Goal: Transaction & Acquisition: Purchase product/service

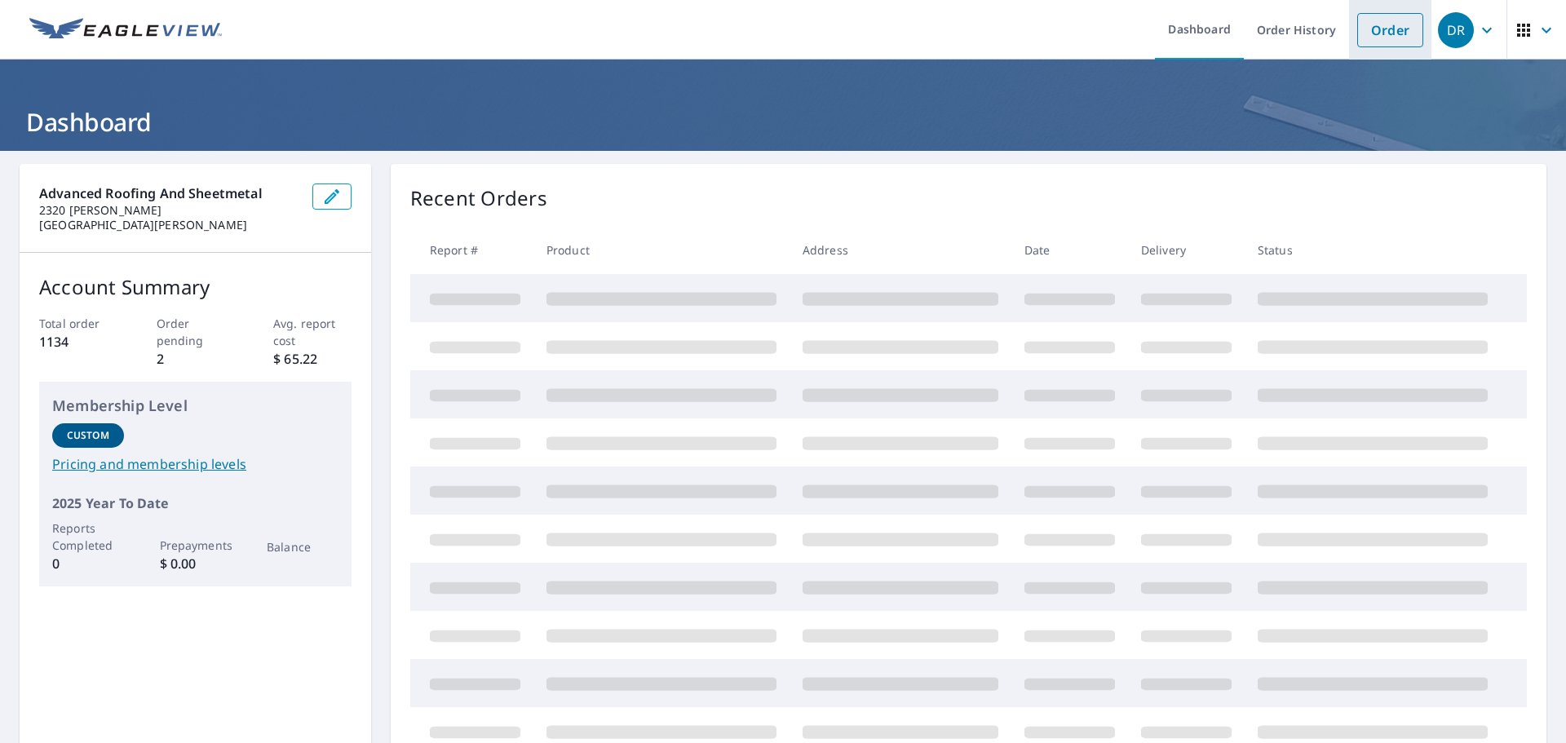
click at [1374, 30] on link "Order" at bounding box center [1391, 30] width 66 height 34
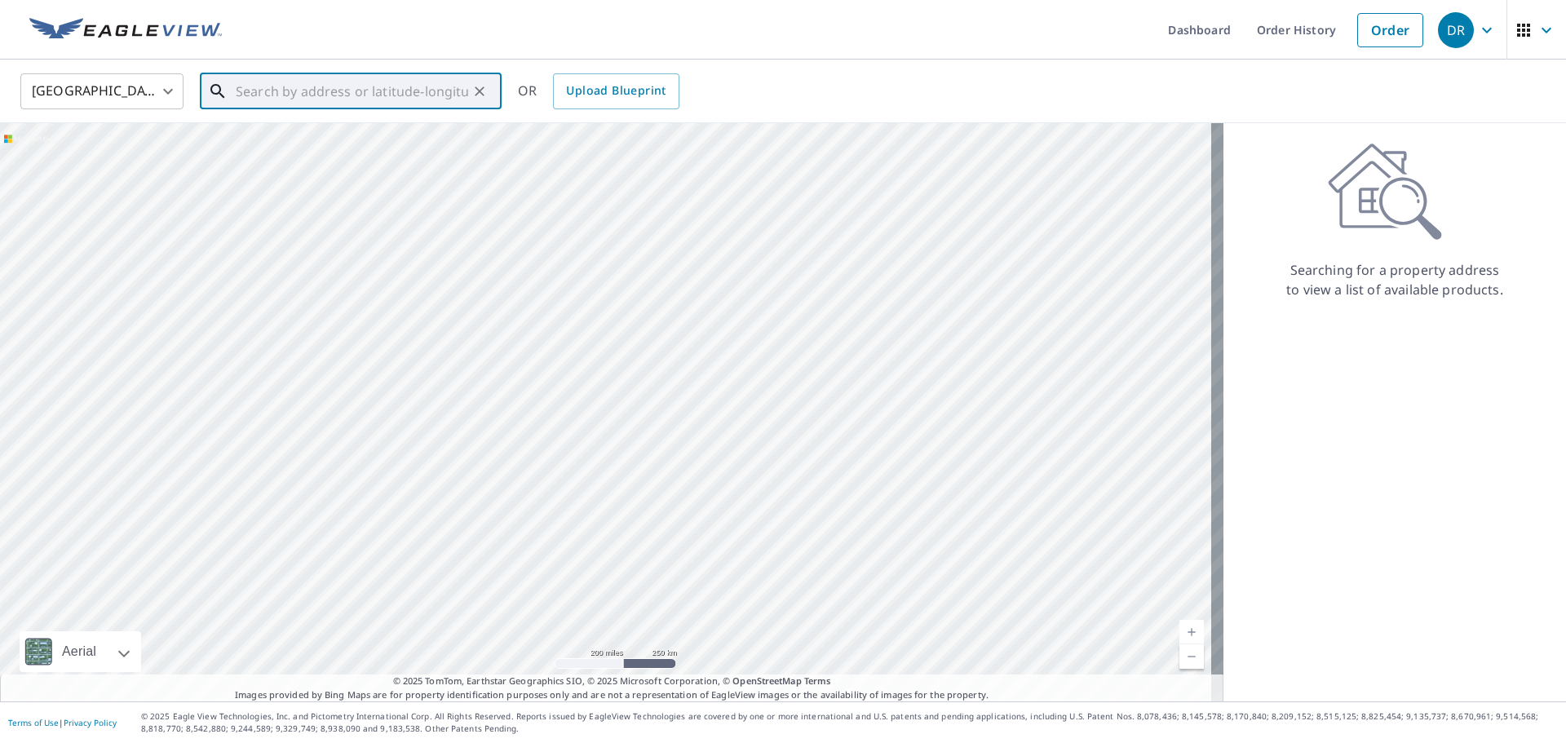
click at [374, 82] on input "text" at bounding box center [352, 92] width 233 height 46
paste input "[STREET_ADDRESS]"
click at [357, 139] on span "[STREET_ADDRESS]" at bounding box center [361, 139] width 256 height 20
type input "[STREET_ADDRESS]"
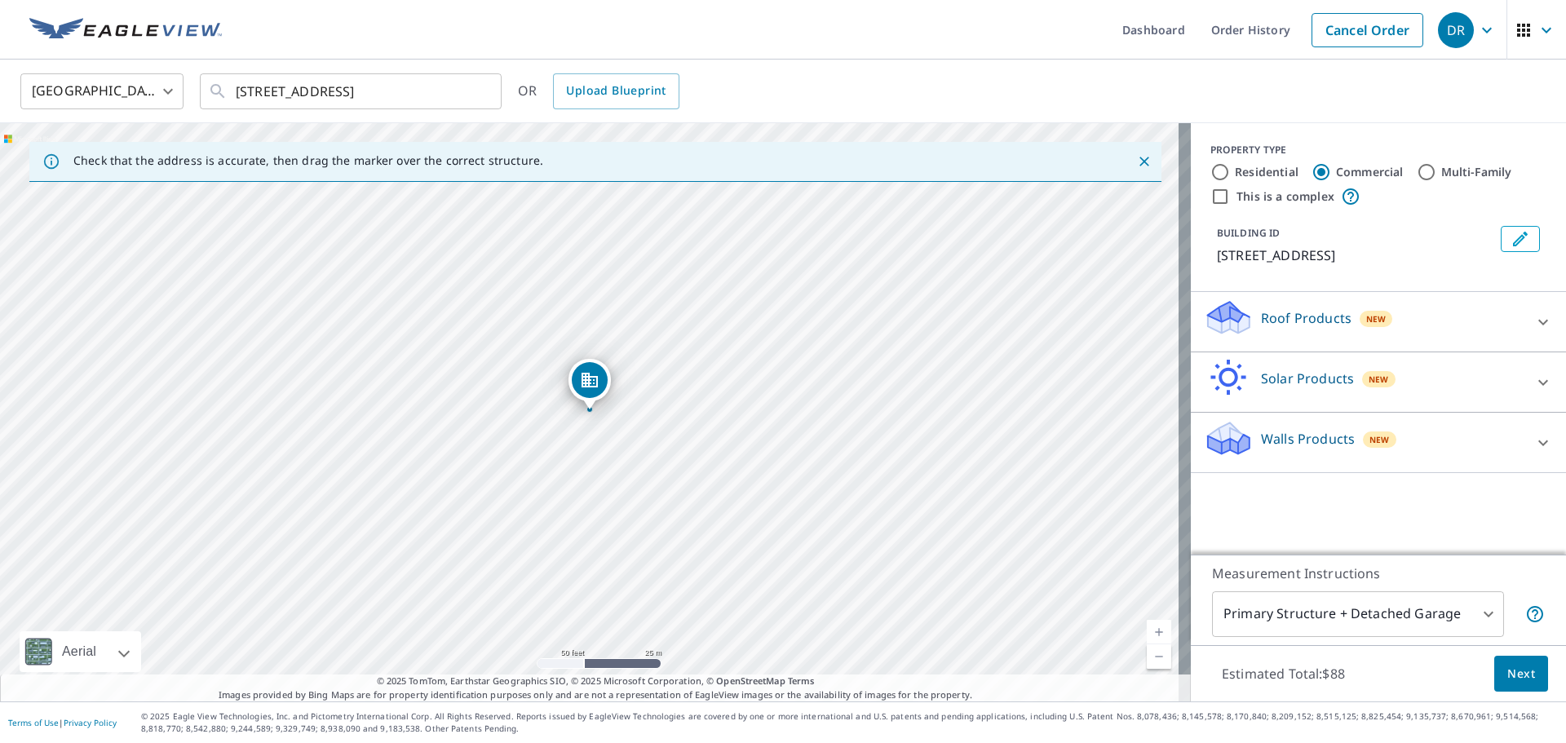
click at [1277, 317] on p "Roof Products" at bounding box center [1306, 318] width 91 height 20
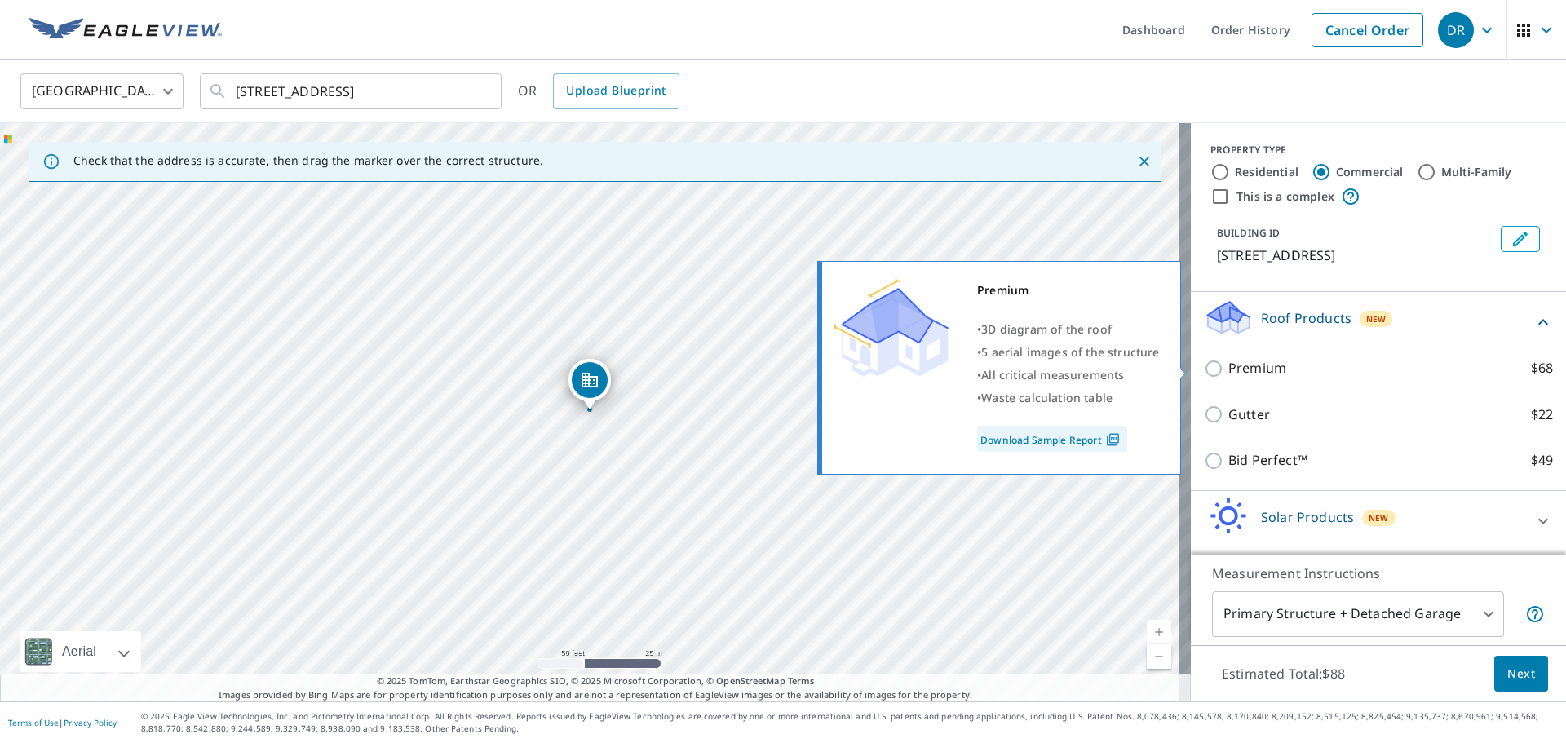
click at [1204, 366] on input "Premium $68" at bounding box center [1216, 369] width 24 height 20
checkbox input "true"
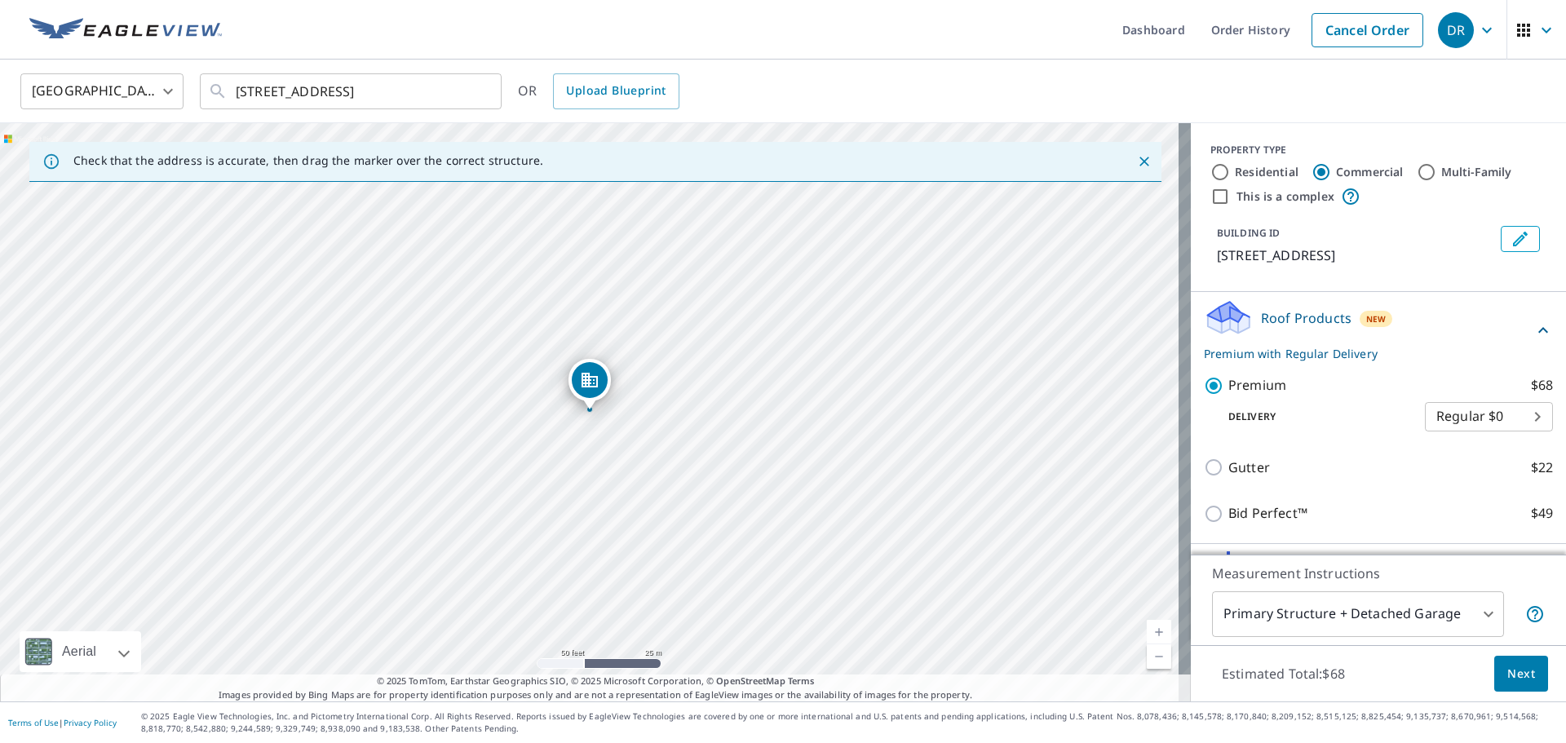
click at [1516, 676] on span "Next" at bounding box center [1522, 674] width 28 height 20
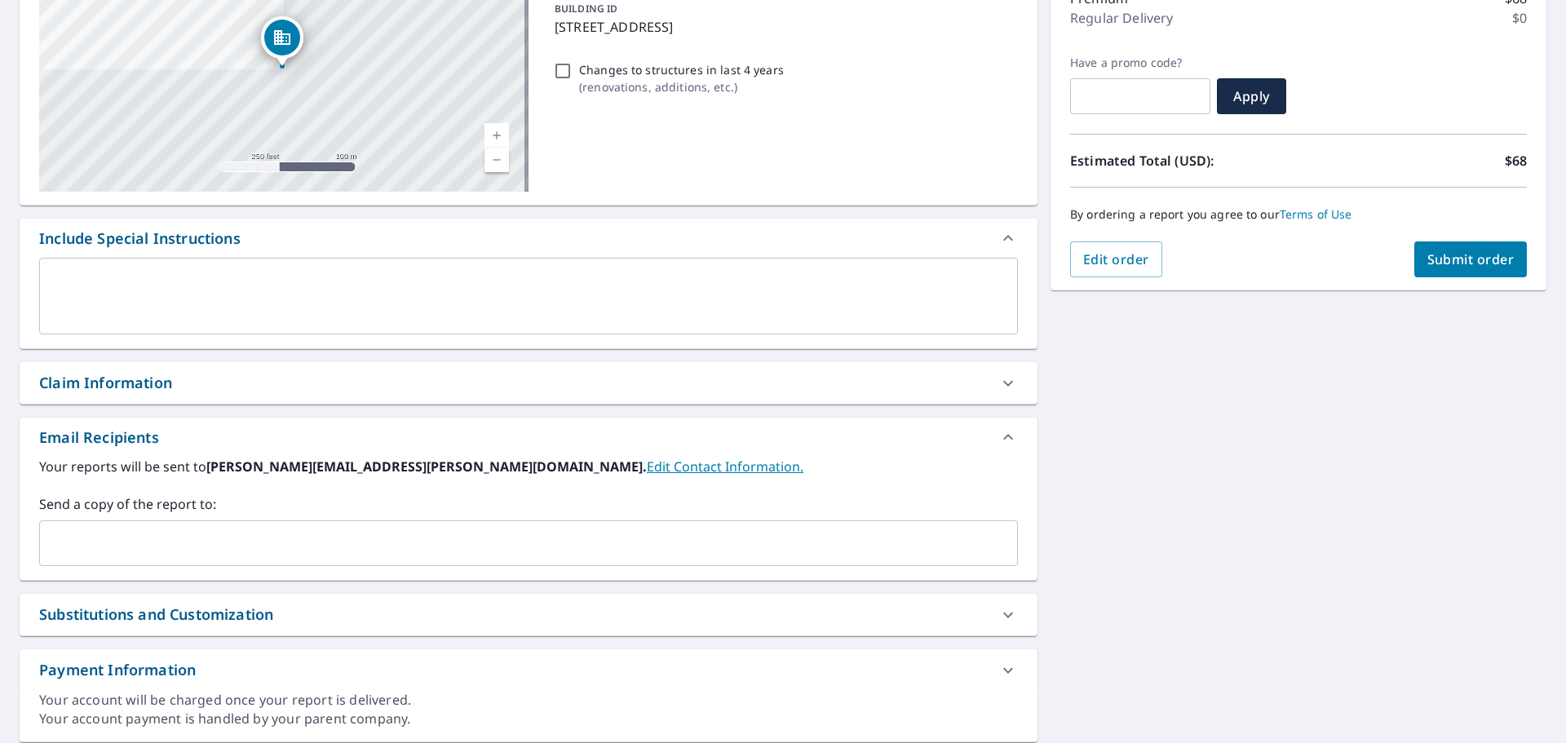
scroll to position [245, 0]
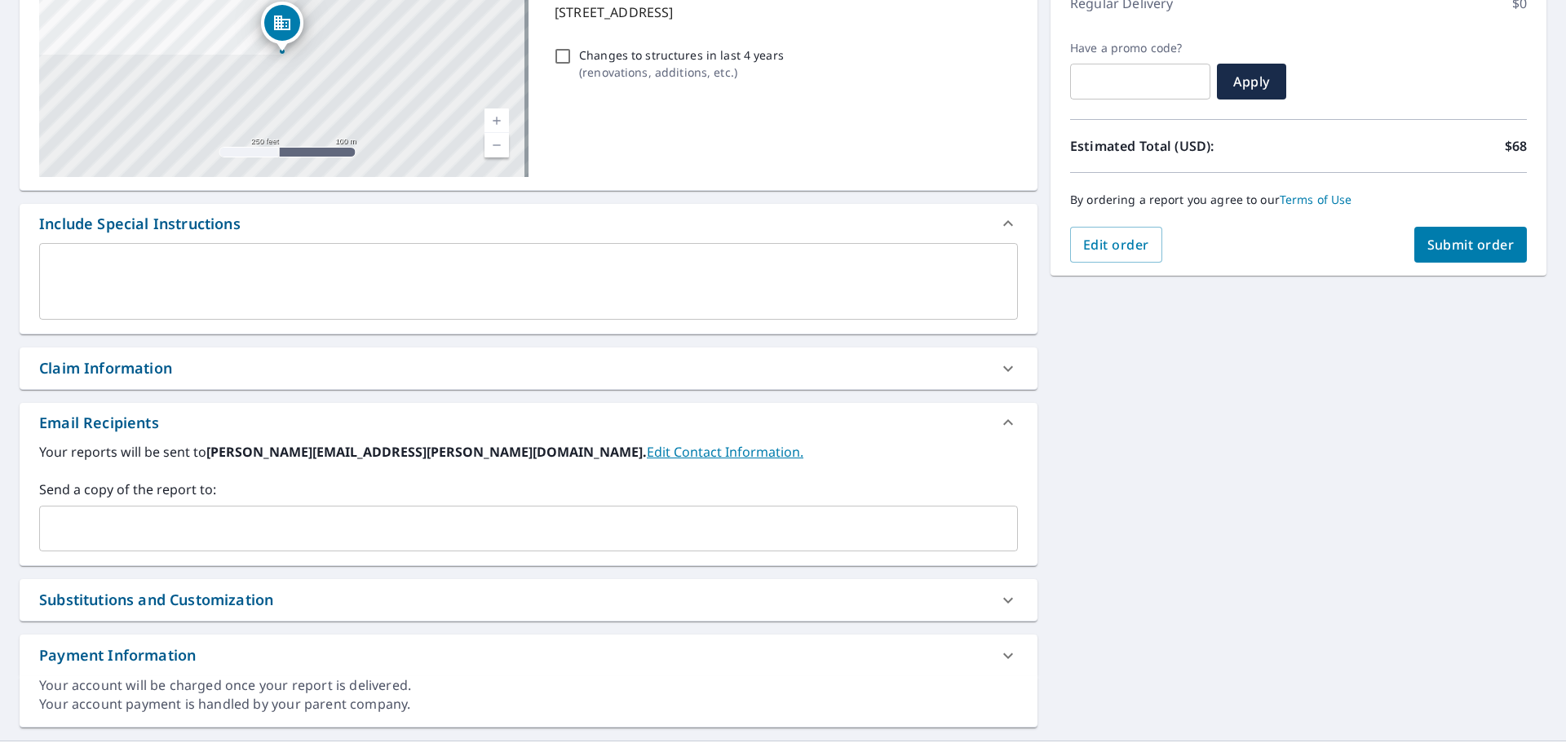
click at [233, 534] on input "text" at bounding box center [517, 528] width 940 height 31
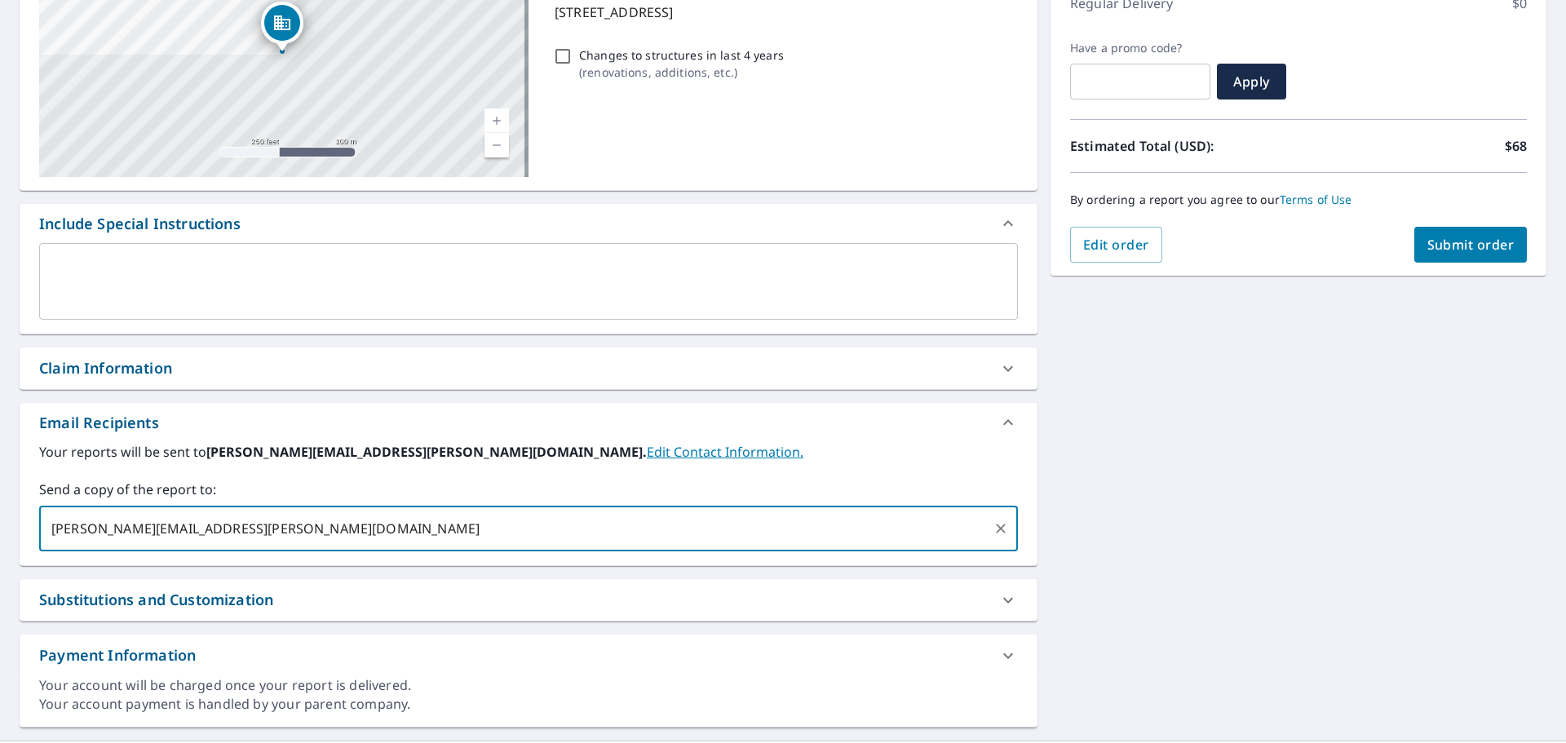
type input "[PERSON_NAME][EMAIL_ADDRESS][PERSON_NAME][DOMAIN_NAME]"
type input "[EMAIL_ADDRESS][DOMAIN_NAME]"
click at [1448, 245] on span "Submit order" at bounding box center [1471, 245] width 87 height 18
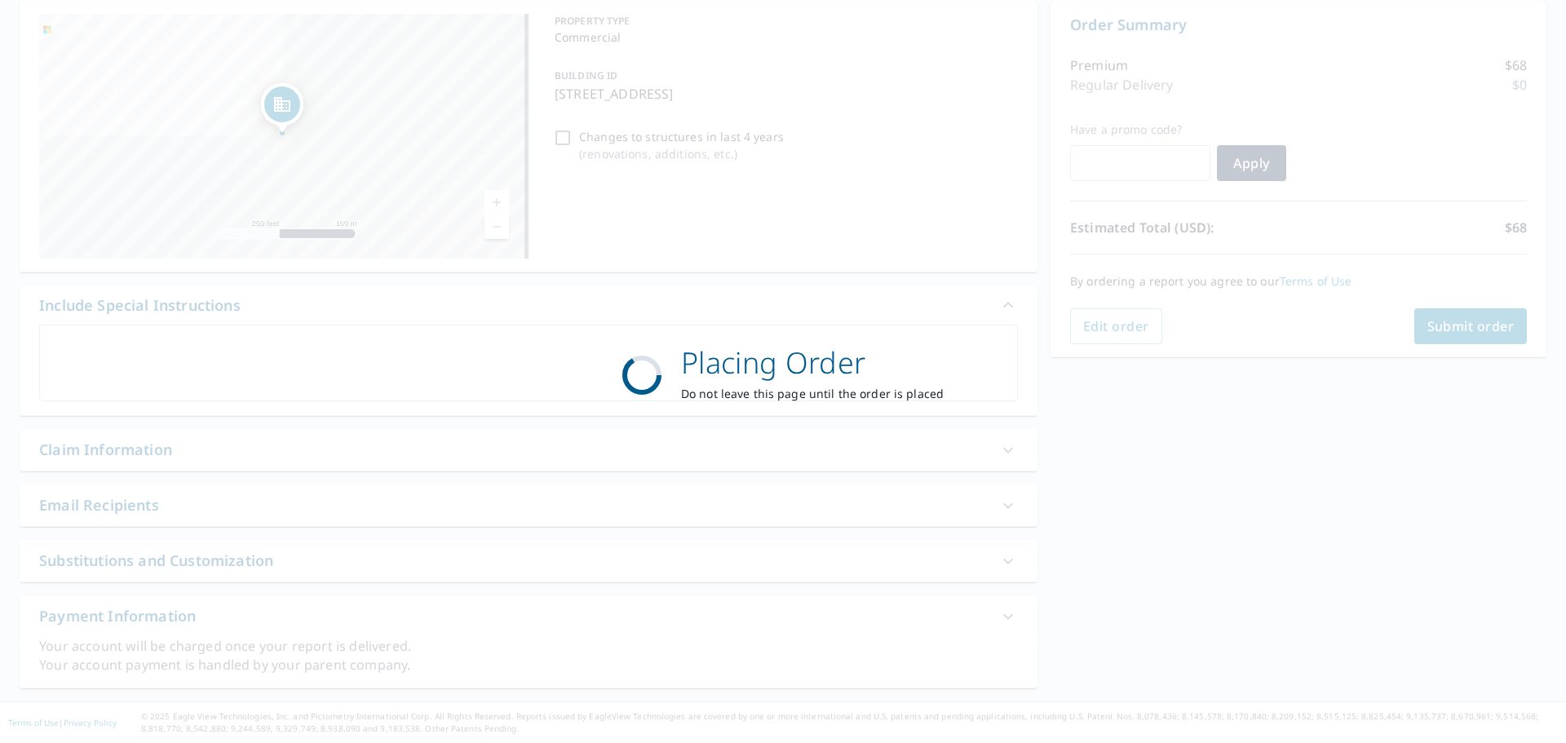
scroll to position [163, 0]
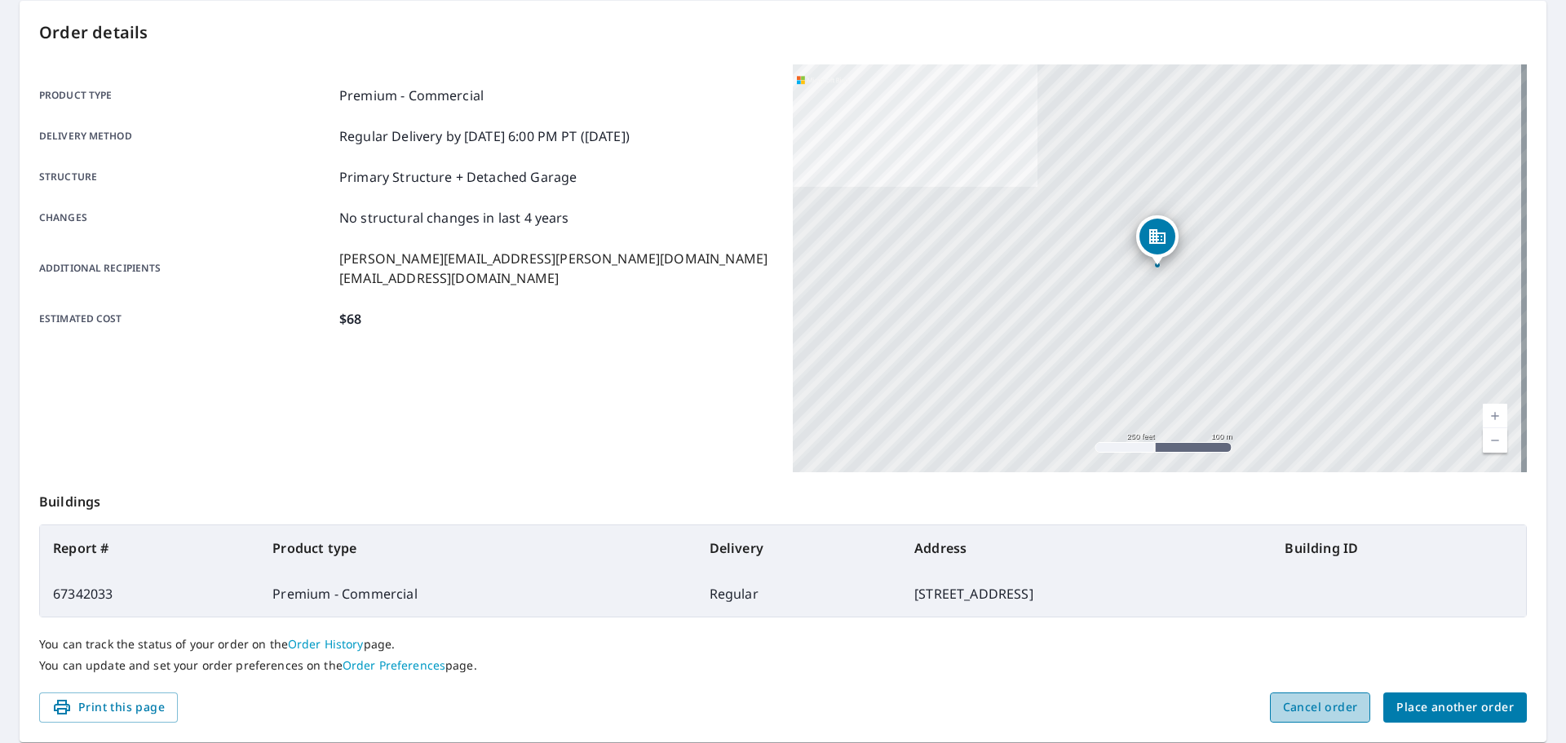
click at [1312, 711] on span "Cancel order" at bounding box center [1320, 708] width 75 height 20
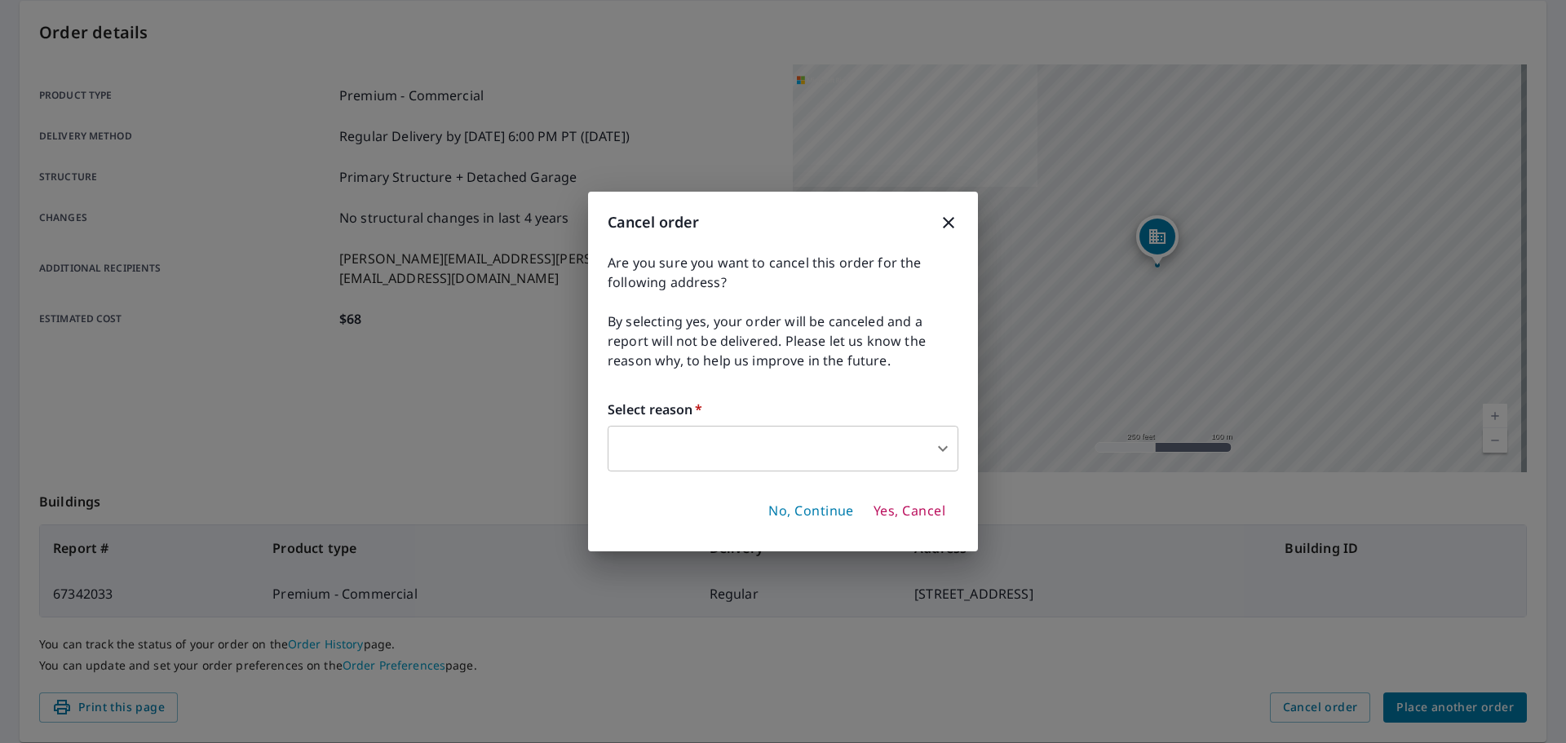
click at [649, 440] on body "DR DR Dashboard Order History Order DR Order Submitted Order details Product ty…" at bounding box center [783, 371] width 1566 height 743
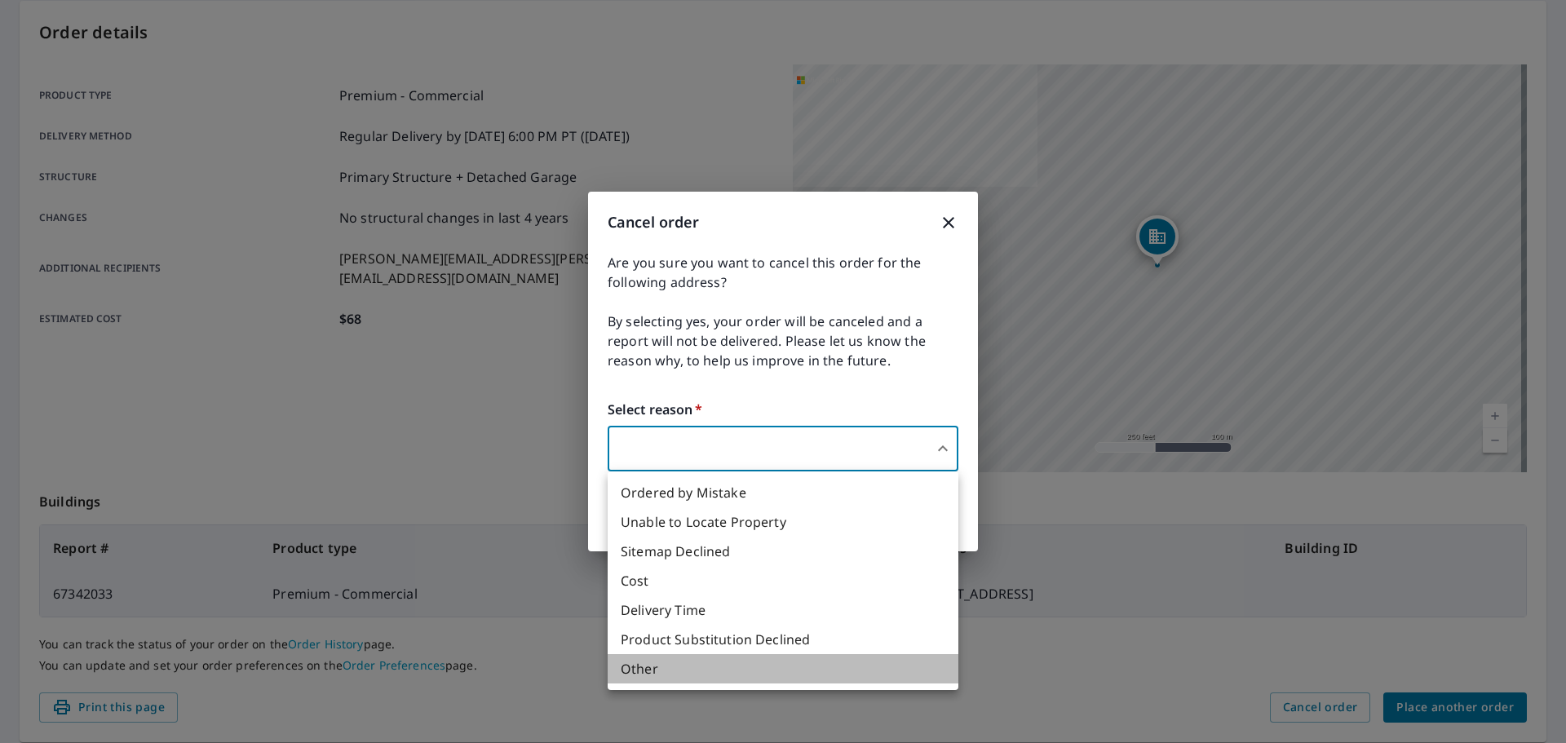
click at [647, 671] on li "Other" at bounding box center [783, 668] width 351 height 29
type input "36"
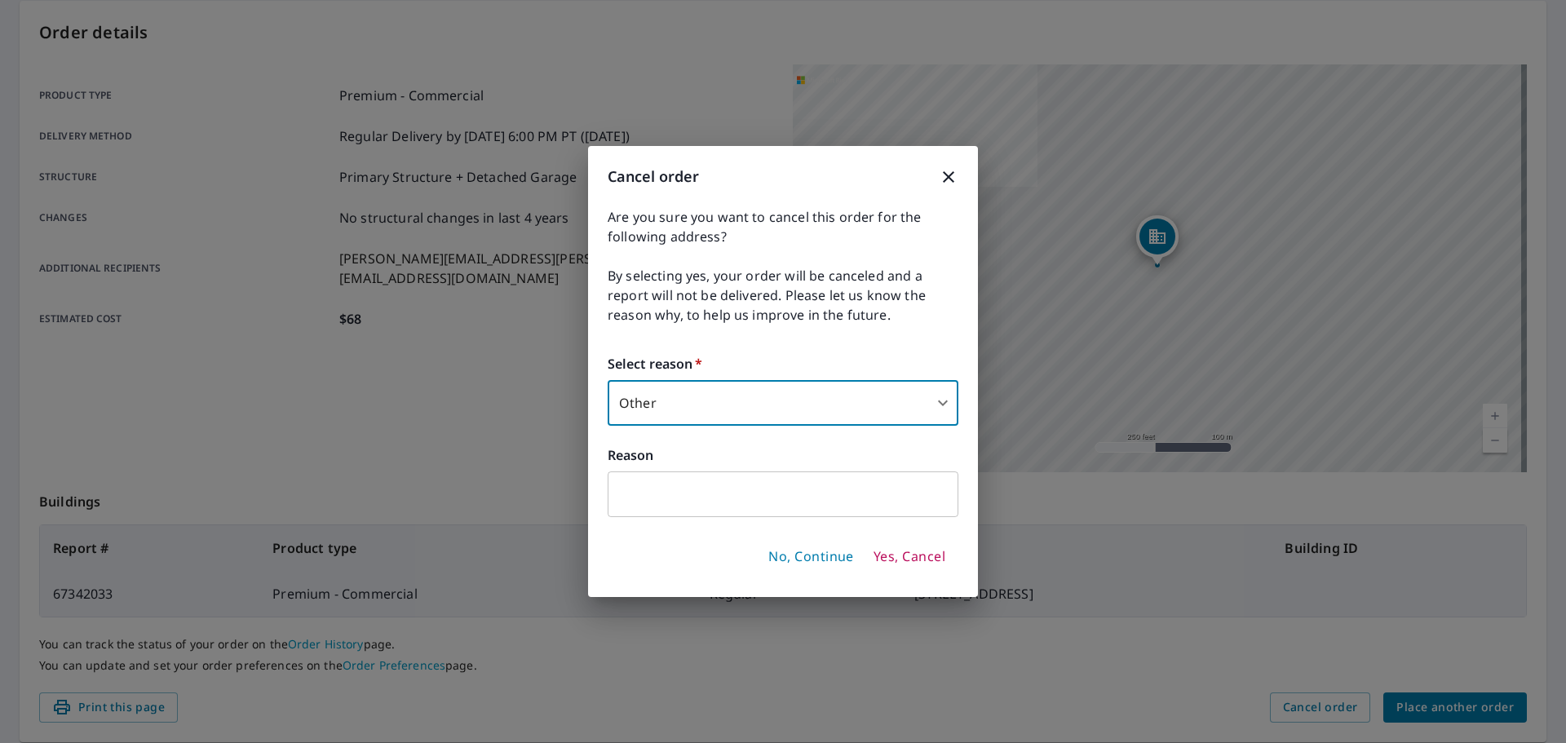
click at [688, 510] on input "text" at bounding box center [783, 495] width 351 height 46
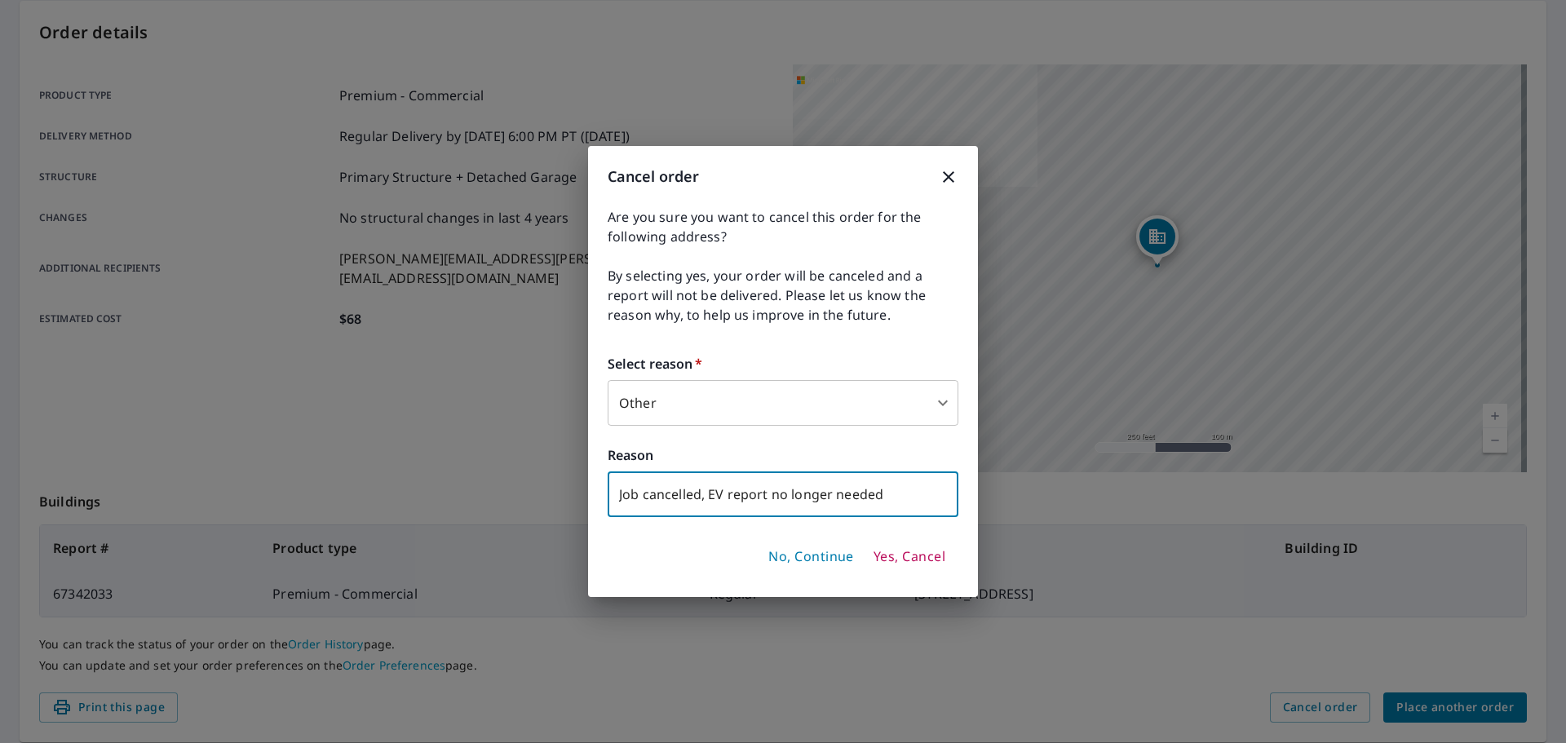
type input "Job cancelled, EV report no longer needed"
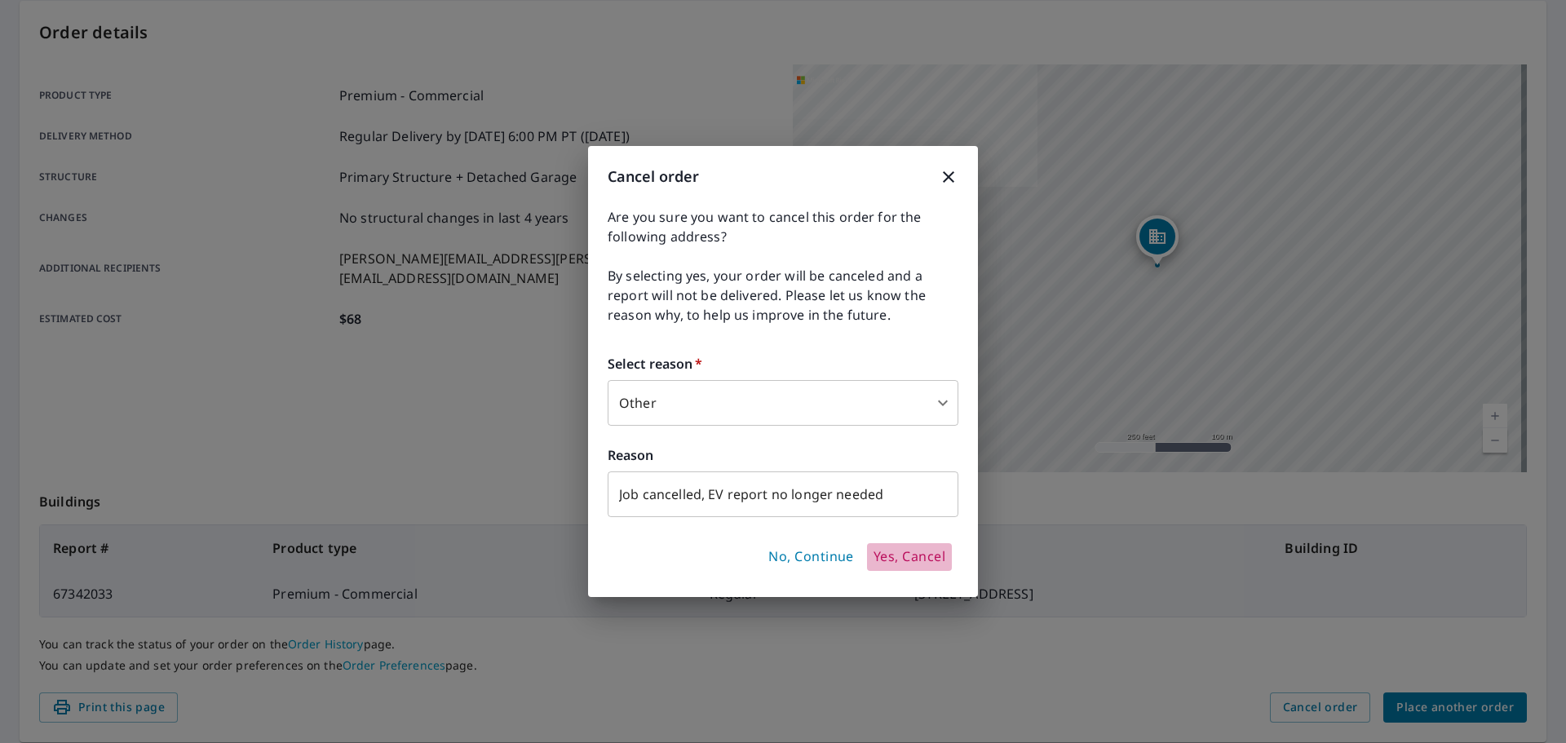
click at [894, 556] on span "Yes, Cancel" at bounding box center [910, 557] width 72 height 18
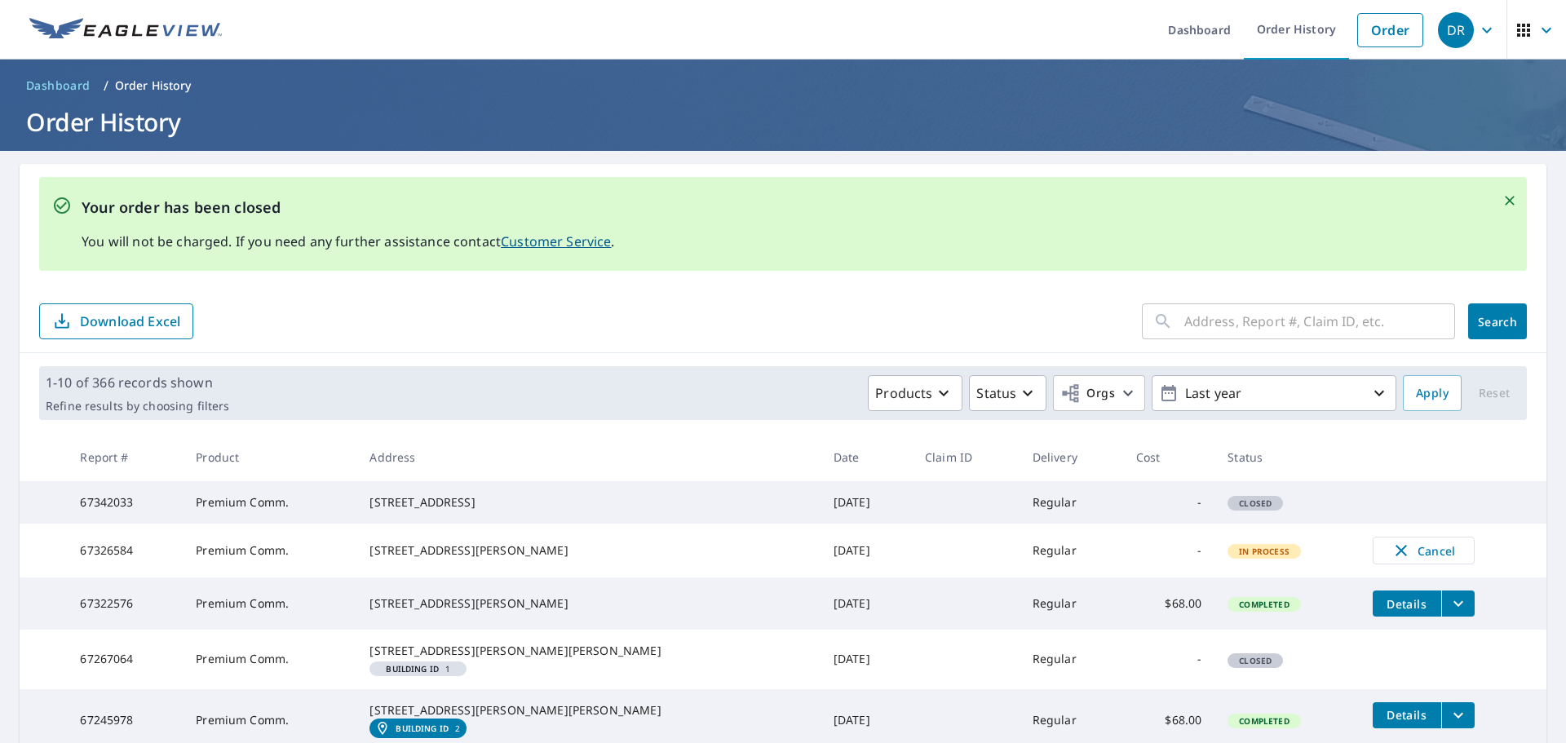
click at [1482, 32] on icon "button" at bounding box center [1487, 30] width 10 height 6
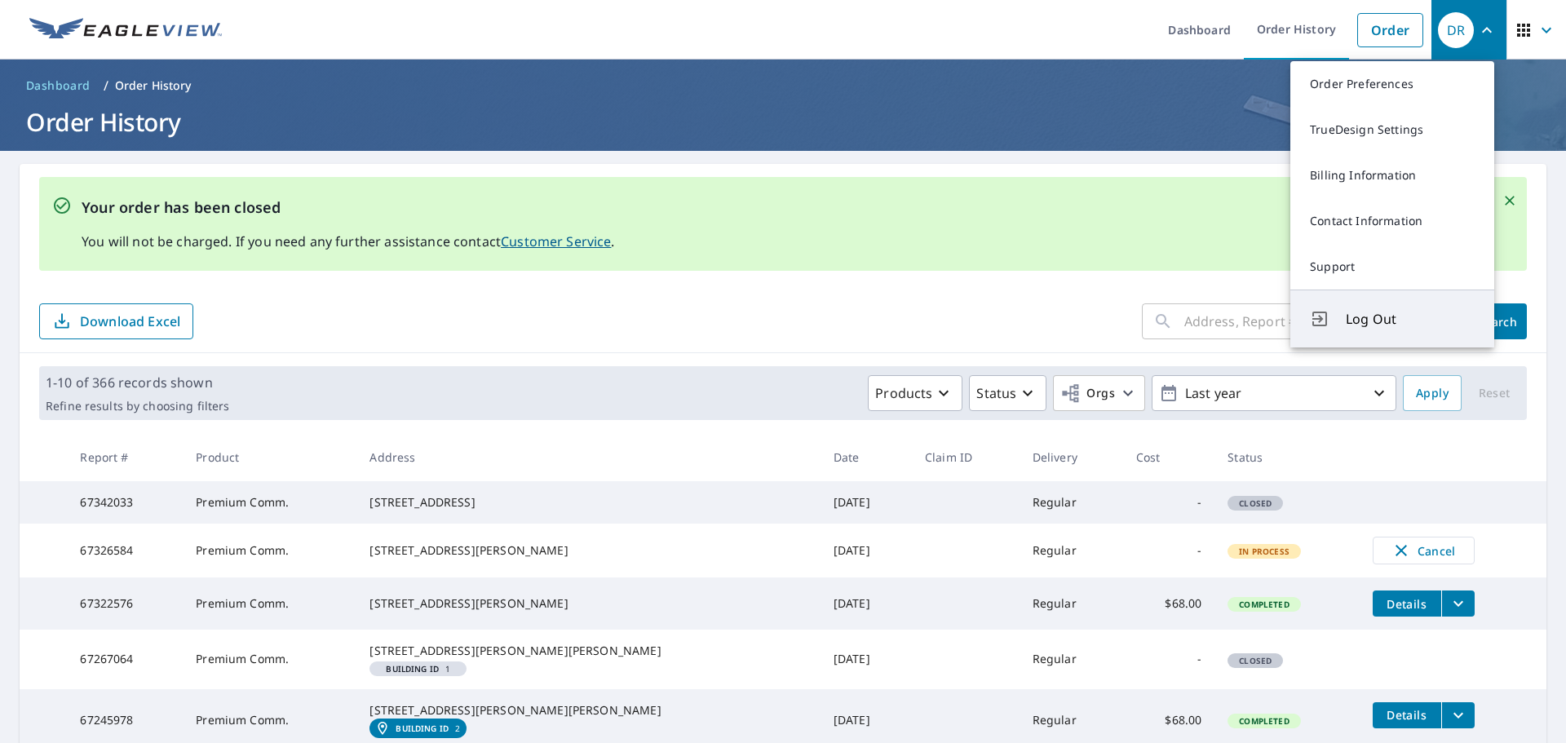
click at [1380, 308] on button "Log Out" at bounding box center [1393, 319] width 204 height 58
